Goal: Navigation & Orientation: Understand site structure

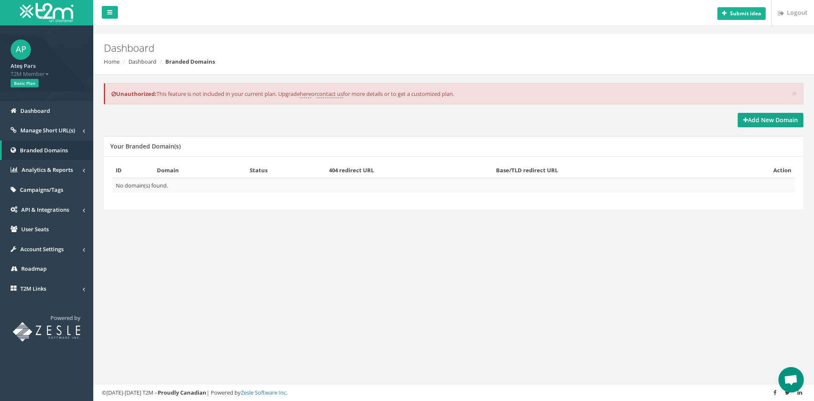
click at [760, 125] on link "Add New Domain" at bounding box center [771, 120] width 66 height 14
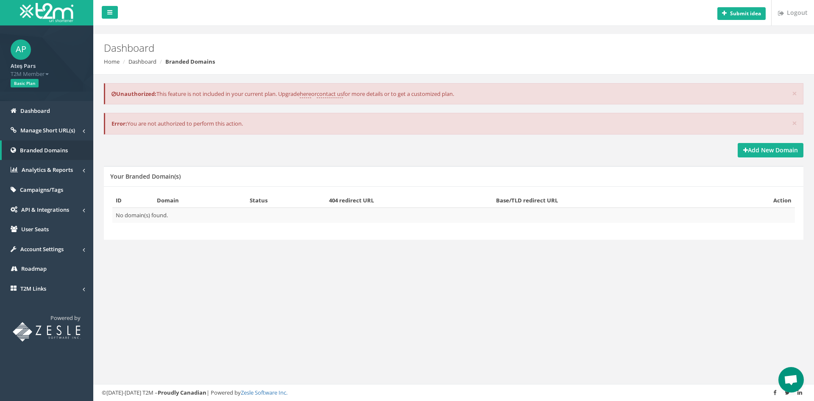
click at [777, 157] on div "Add New Domain Your Branded Domain(s) ID Domain Status 404 redirect URL Base/TL…" at bounding box center [454, 196] width 713 height 107
click at [73, 131] on span "Manage Short URL(s)" at bounding box center [47, 130] width 55 height 8
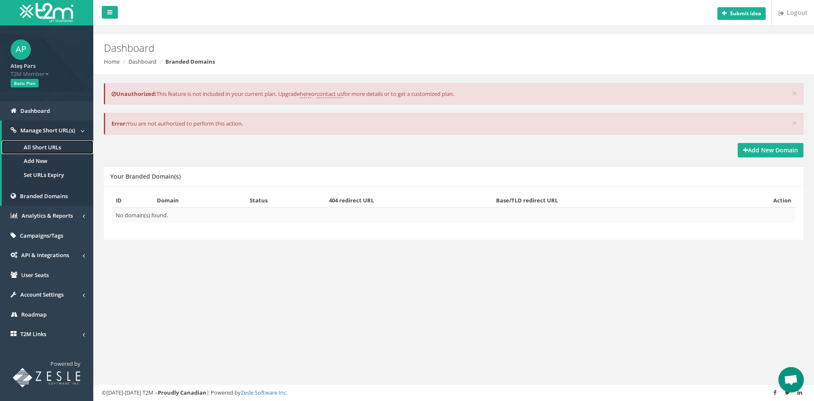
click at [63, 149] on link "All Short URLs" at bounding box center [48, 147] width 92 height 14
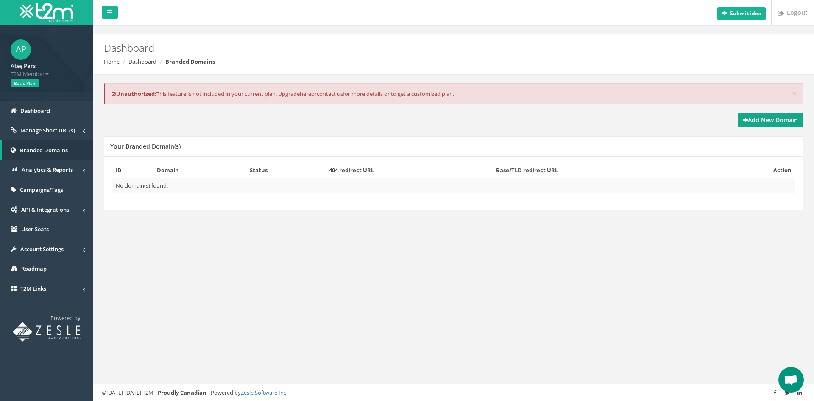
click at [755, 127] on link "Add New Domain" at bounding box center [771, 120] width 66 height 14
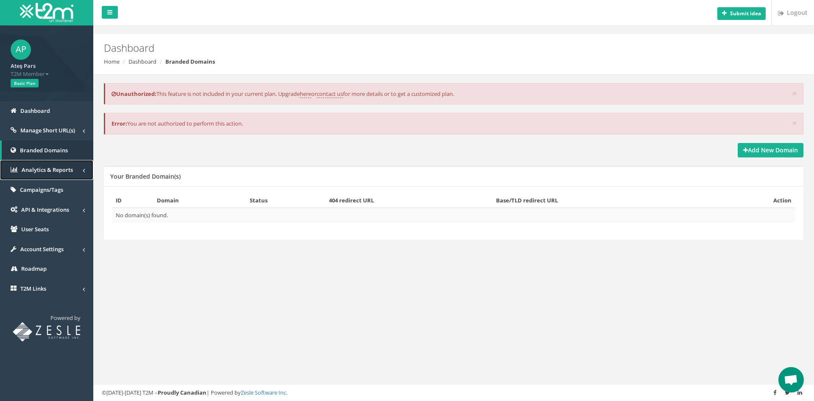
click at [51, 173] on span "Analytics & Reports" at bounding box center [47, 170] width 51 height 8
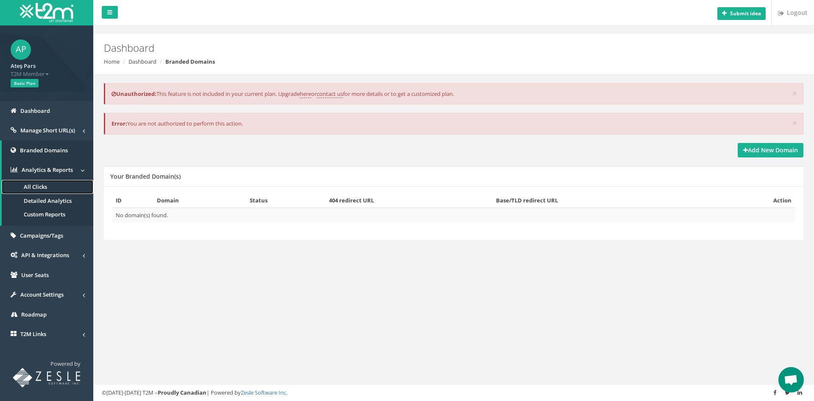
click at [52, 187] on link "All Clicks" at bounding box center [48, 187] width 92 height 14
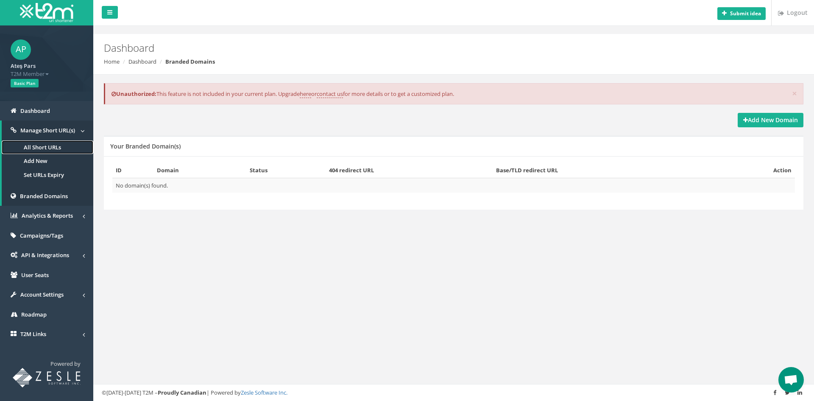
click at [54, 149] on link "All Short URLs" at bounding box center [48, 147] width 92 height 14
